Goal: Check status: Check status

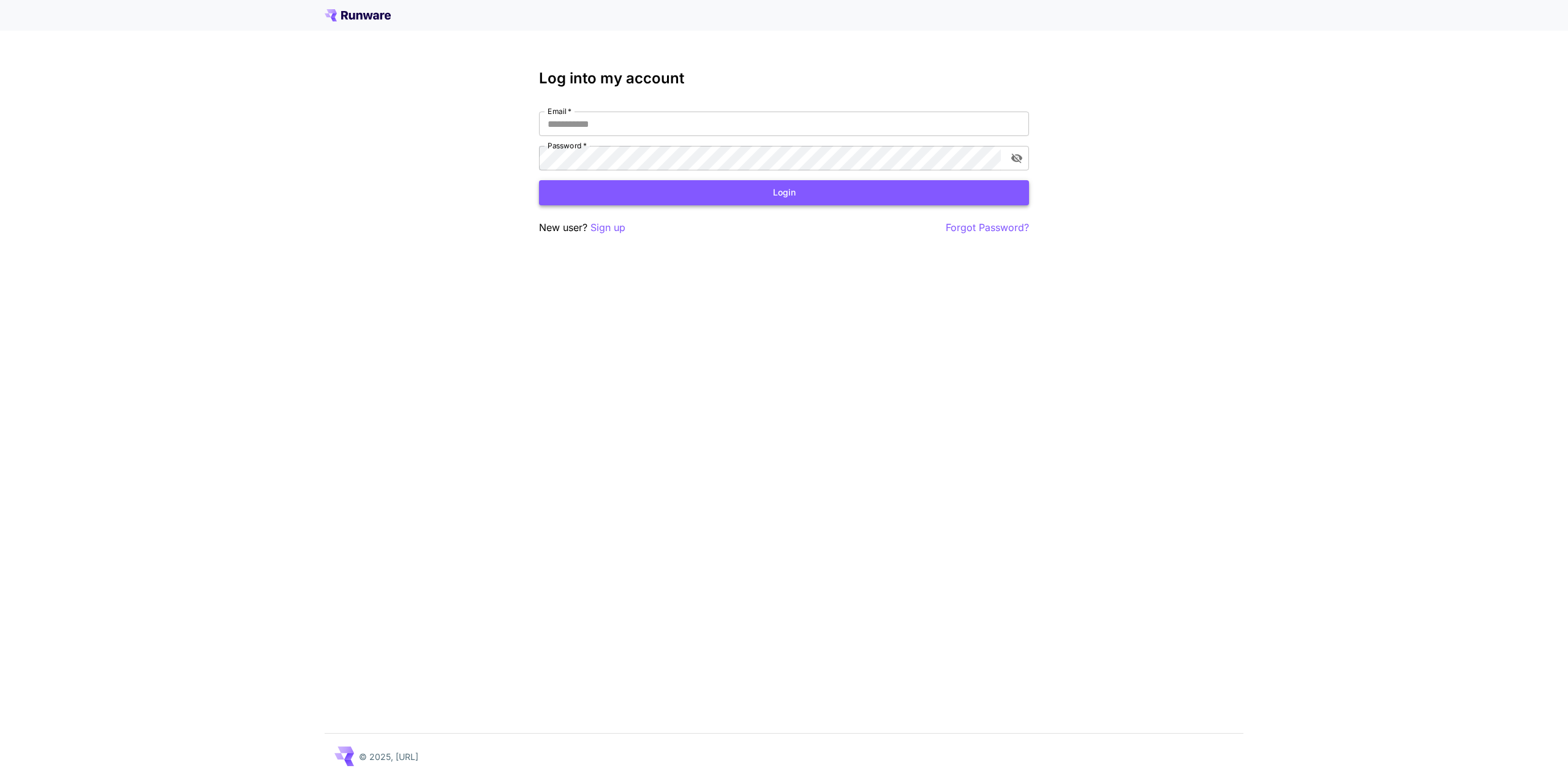
type input "**********"
click at [846, 189] on button "Login" at bounding box center [784, 193] width 490 height 25
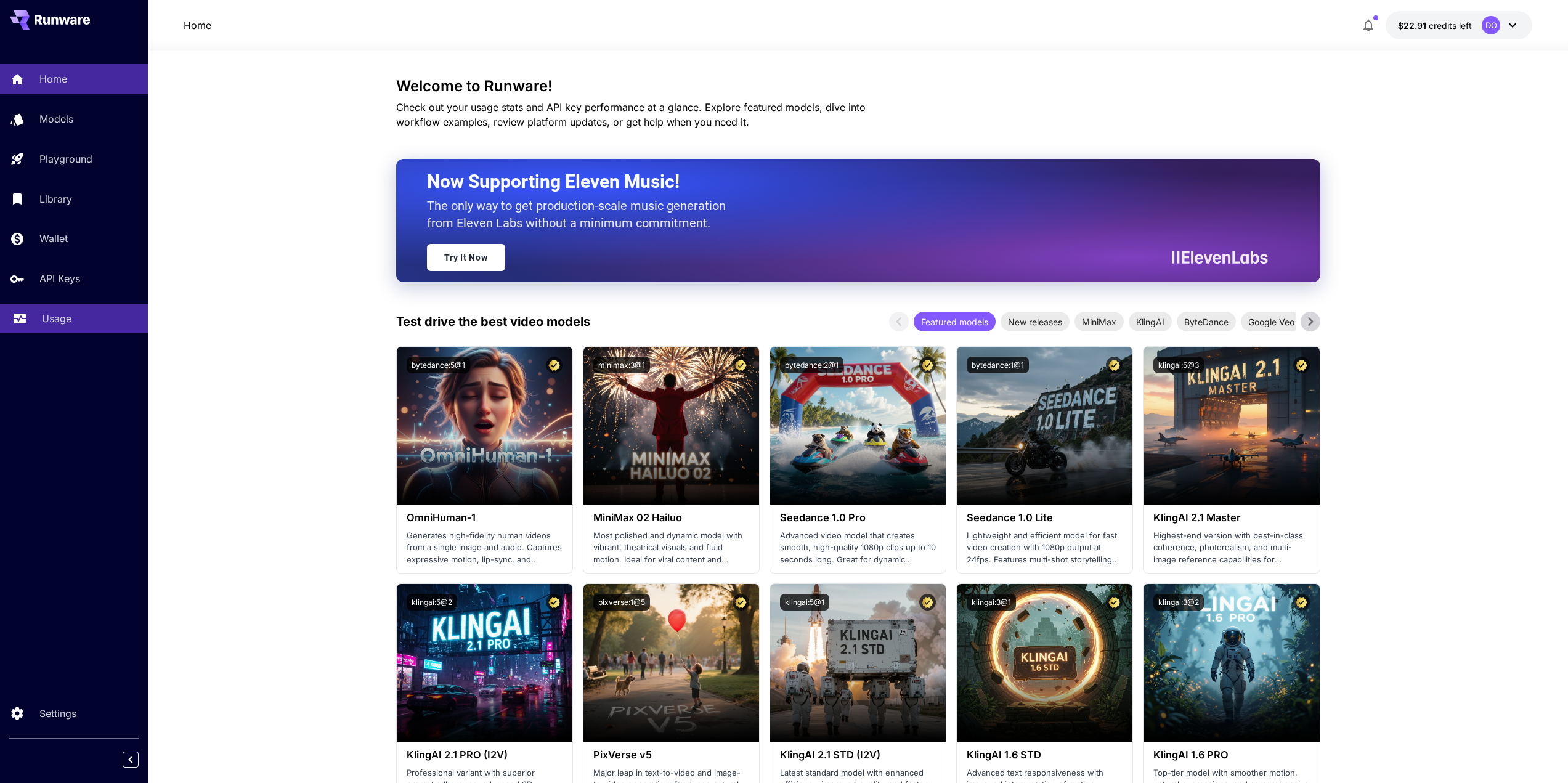
click at [67, 315] on p "Usage" at bounding box center [57, 318] width 30 height 14
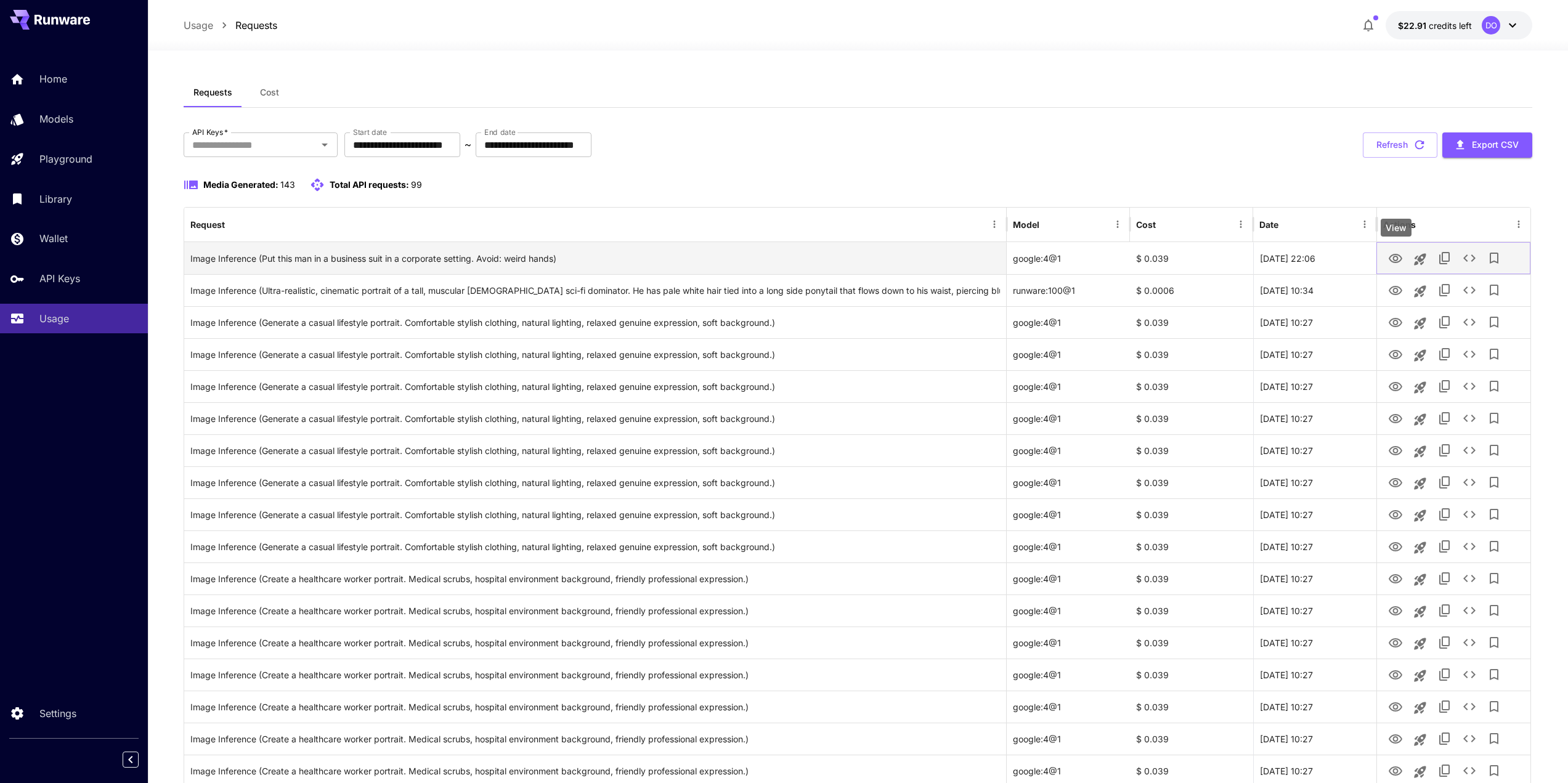
click at [1396, 256] on icon "View" at bounding box center [1396, 258] width 14 height 9
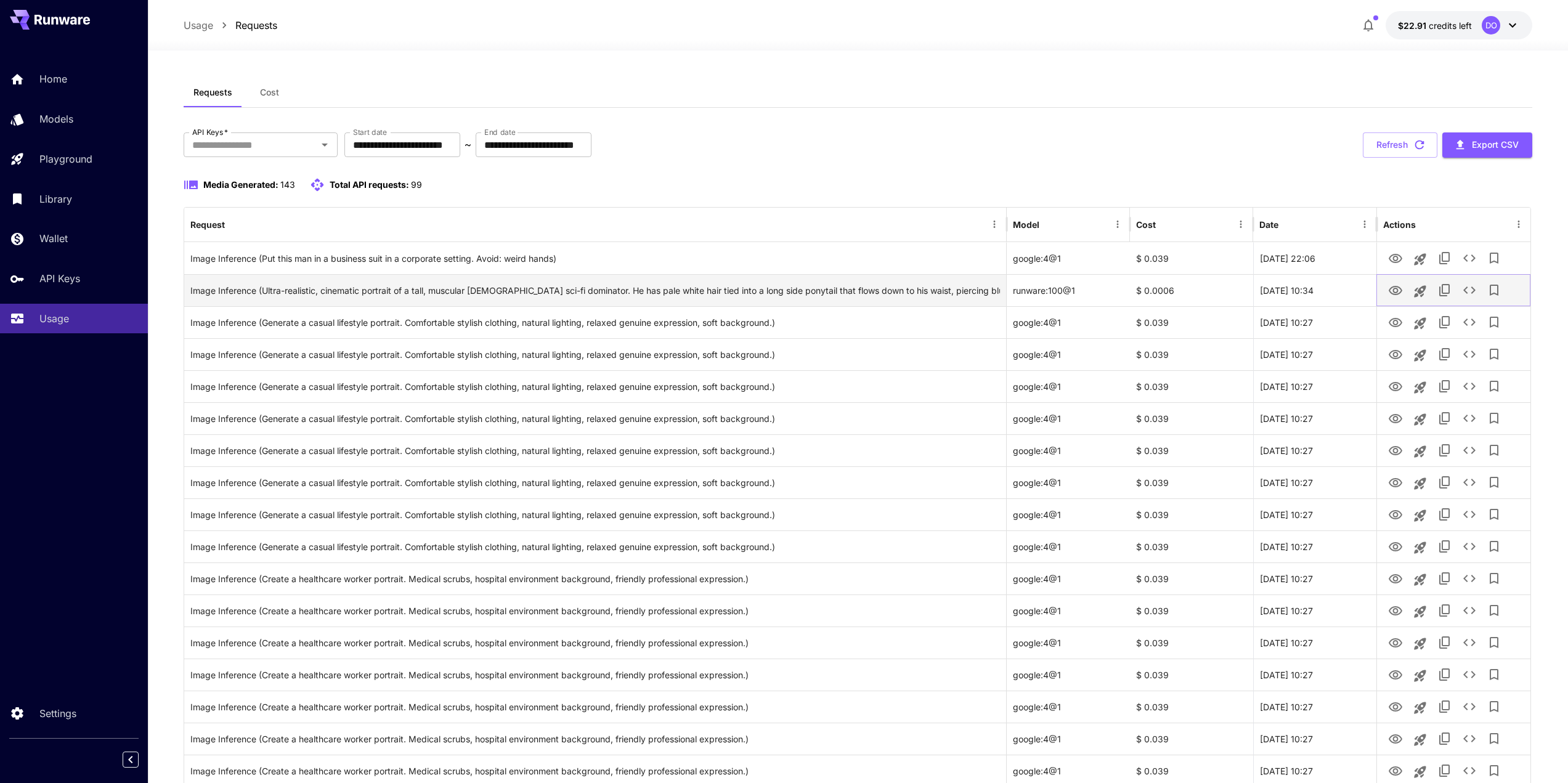
click at [1396, 287] on icon "View" at bounding box center [1395, 290] width 14 height 14
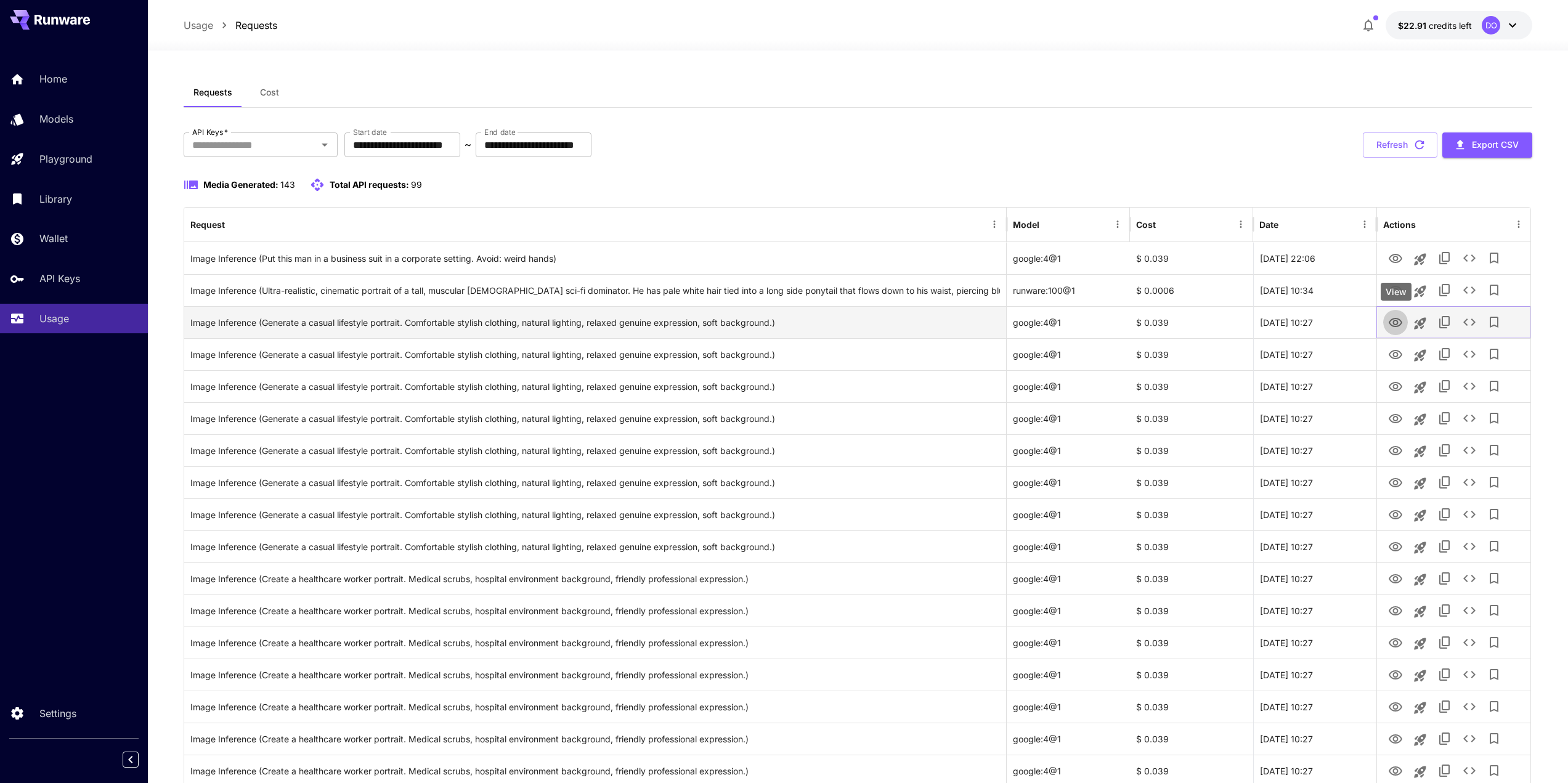
click at [1392, 321] on icon "View" at bounding box center [1395, 322] width 14 height 14
